Goal: Find specific page/section: Find specific page/section

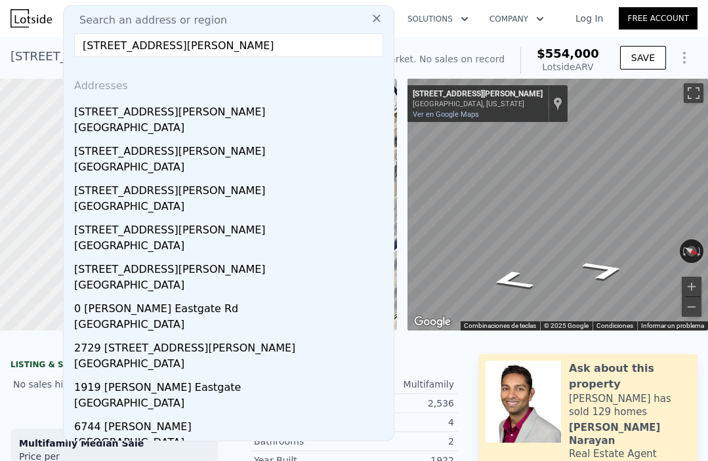
click at [289, 45] on input "[STREET_ADDRESS][PERSON_NAME]" at bounding box center [228, 45] width 309 height 24
type input "[STREET_ADDRESS][PERSON_NAME]"
click at [374, 21] on icon at bounding box center [377, 18] width 8 height 8
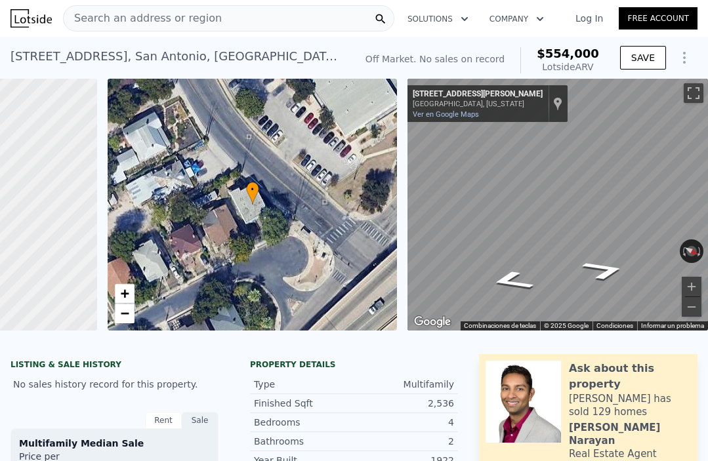
click at [320, 23] on div "Search an address or region" at bounding box center [228, 18] width 331 height 26
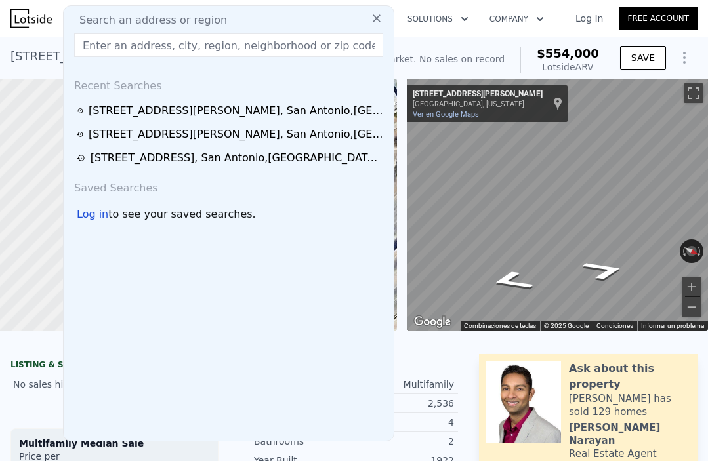
click at [190, 20] on span "Search an address or region" at bounding box center [148, 20] width 158 height 16
click at [207, 41] on input "text" at bounding box center [228, 45] width 309 height 24
paste input "[STREET_ADDRESS][PERSON_NAME]"
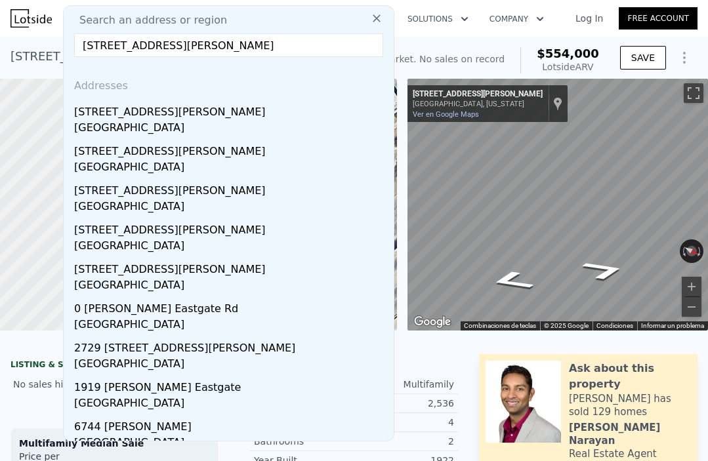
click at [102, 47] on input "[STREET_ADDRESS][PERSON_NAME]" at bounding box center [228, 45] width 309 height 24
click at [274, 46] on input "[STREET_ADDRESS][PERSON_NAME]" at bounding box center [228, 45] width 309 height 24
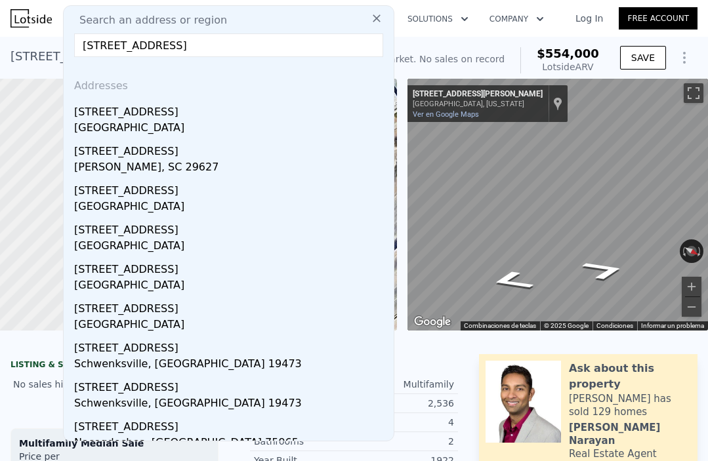
click at [216, 49] on input "[STREET_ADDRESS]" at bounding box center [228, 45] width 309 height 24
type input "4"
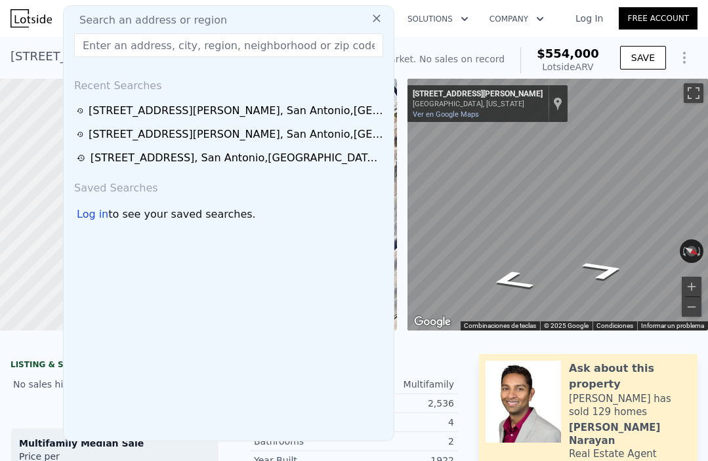
click at [186, 41] on input "text" at bounding box center [228, 45] width 309 height 24
paste input "[STREET_ADDRESS][PERSON_NAME]"
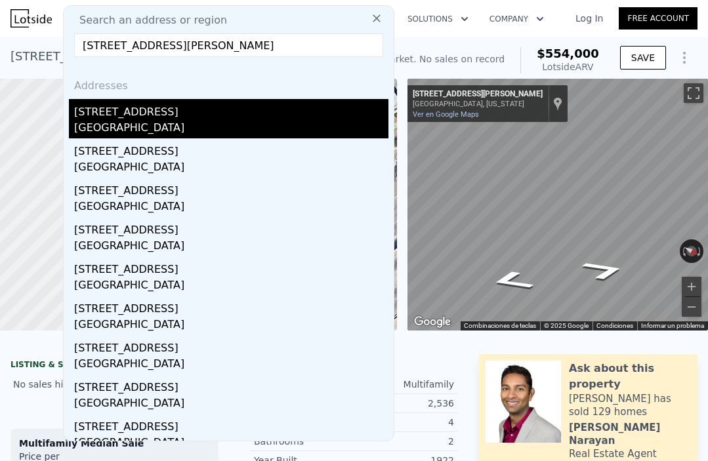
type input "[STREET_ADDRESS][PERSON_NAME]"
click at [179, 115] on div "[STREET_ADDRESS]" at bounding box center [231, 109] width 314 height 21
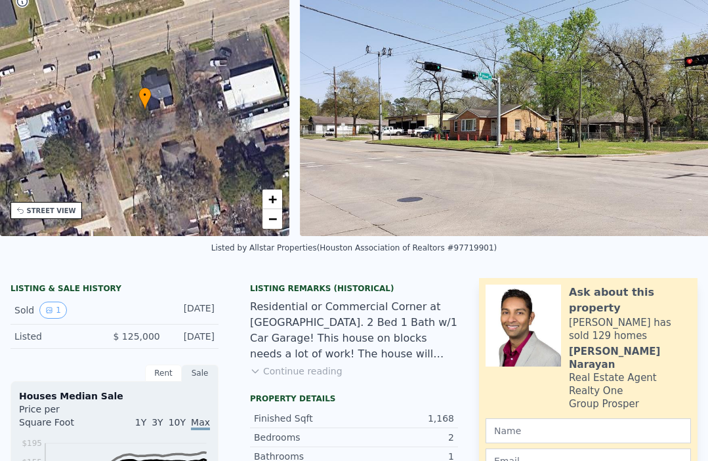
scroll to position [7, 0]
